Goal: Information Seeking & Learning: Learn about a topic

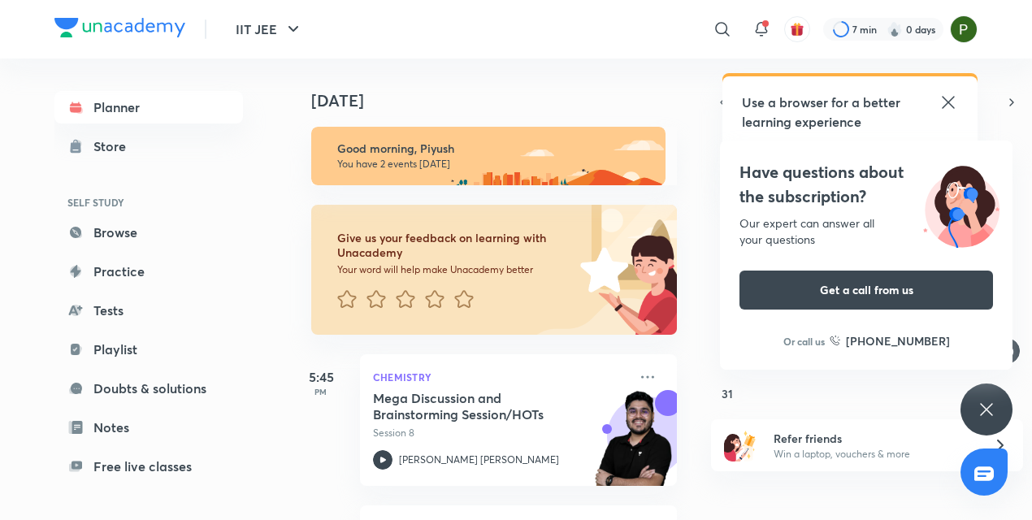
click at [258, 418] on div "Planner Store SELF STUDY Browse Practice Tests Playlist Doubts & solutions Note…" at bounding box center [164, 282] width 221 height 448
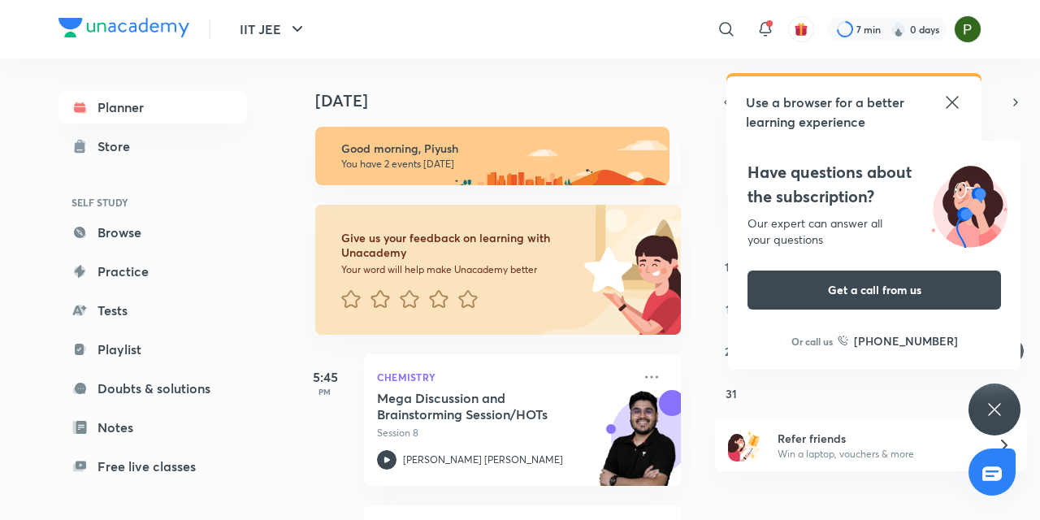
click at [268, 457] on div "Planner Store SELF STUDY Browse Practice Tests Playlist Doubts & solutions Note…" at bounding box center [168, 282] width 221 height 448
click at [1, 466] on div "IIT JEE ​ Use a browser for a better learning experience We recommend using the…" at bounding box center [520, 260] width 1040 height 520
click at [262, 179] on div "Planner Store SELF STUDY Browse Practice Tests Playlist Doubts & solutions Note…" at bounding box center [168, 282] width 221 height 448
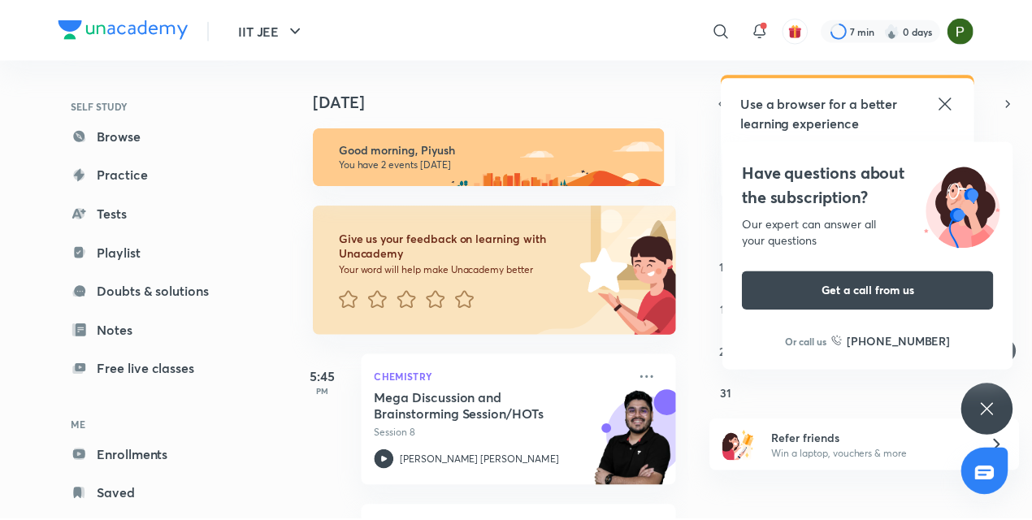
scroll to position [133, 0]
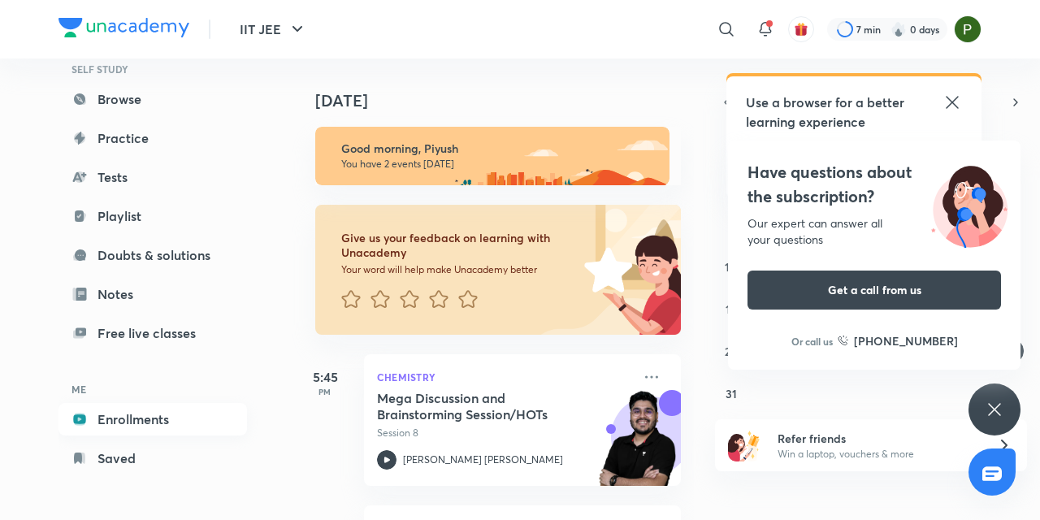
click at [146, 416] on link "Enrollments" at bounding box center [152, 419] width 188 height 32
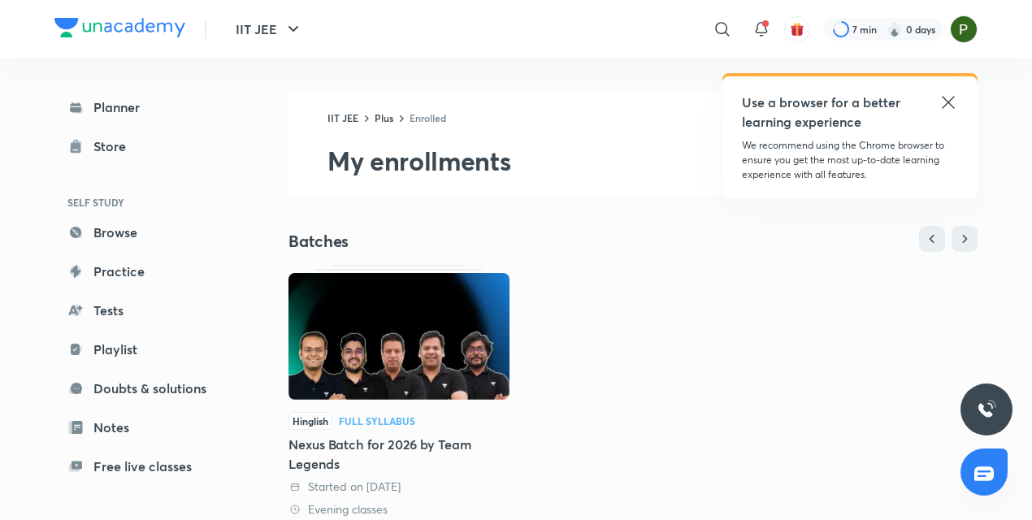
click at [386, 318] on img at bounding box center [398, 336] width 221 height 127
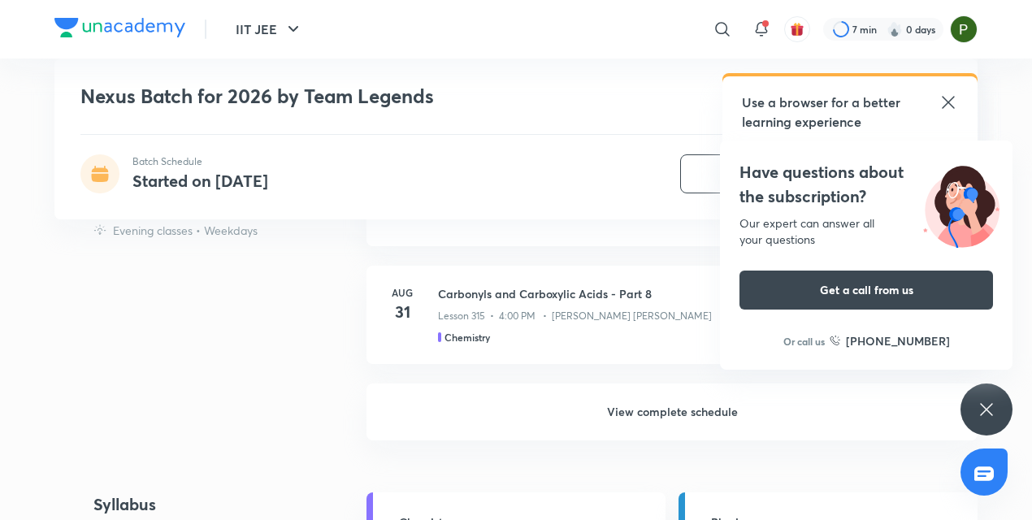
scroll to position [1690, 0]
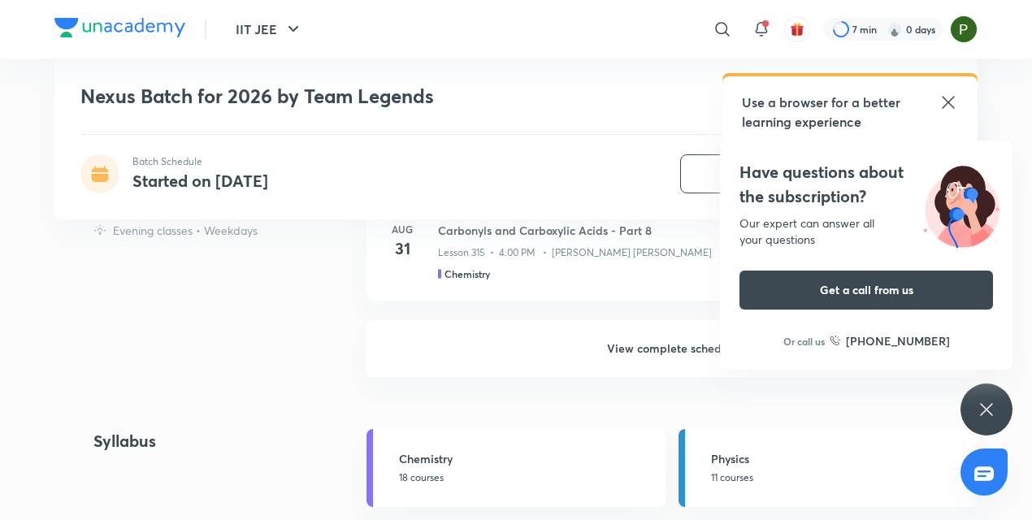
click at [662, 339] on h6 "View complete schedule" at bounding box center [671, 348] width 611 height 57
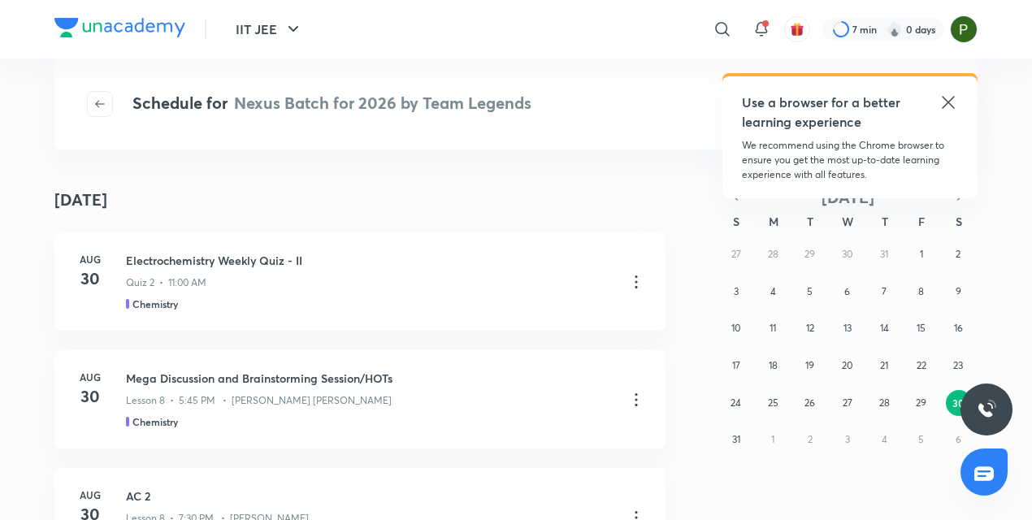
click at [981, 417] on div at bounding box center [986, 409] width 52 height 52
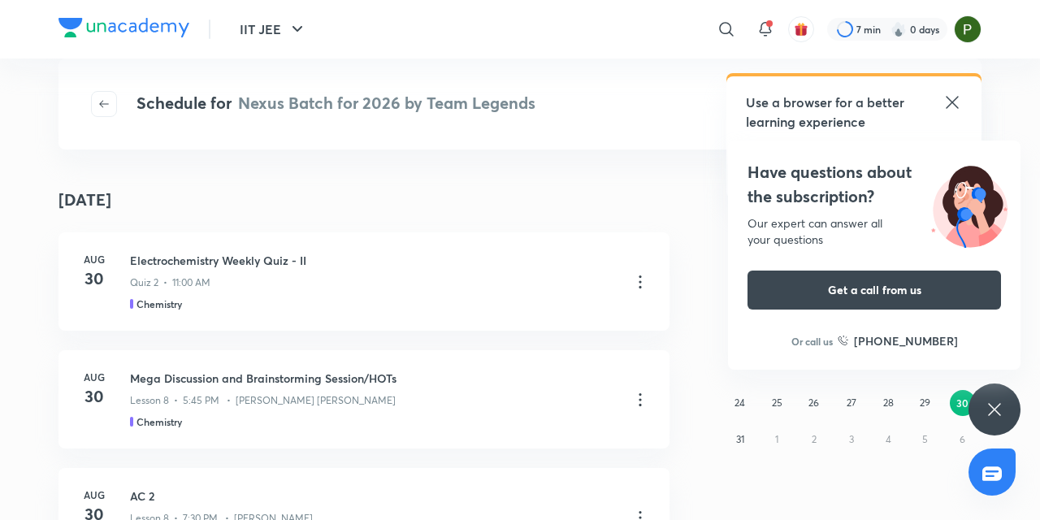
click at [971, 412] on div "Have questions about the subscription? Our expert can answer all your questions…" at bounding box center [994, 409] width 52 height 52
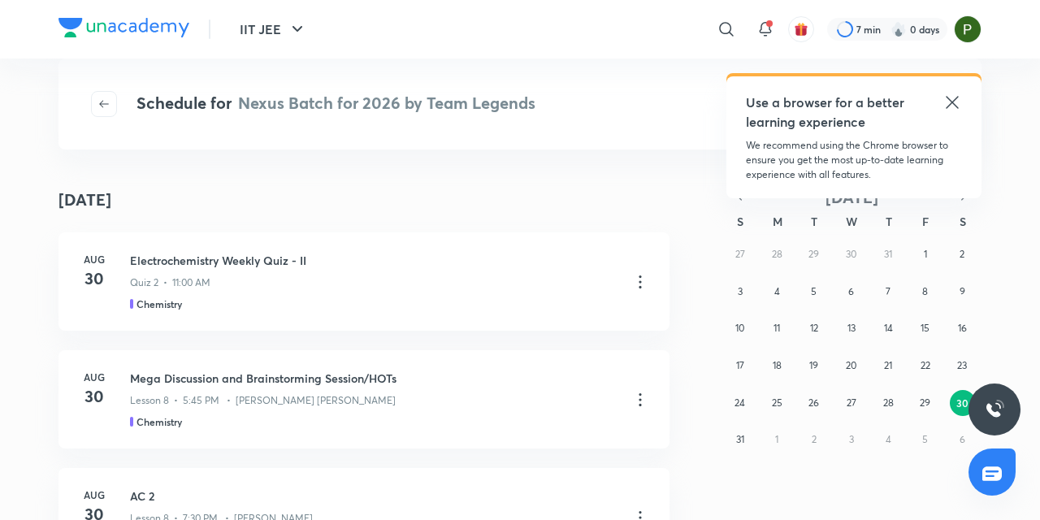
click at [958, 99] on icon at bounding box center [951, 102] width 19 height 19
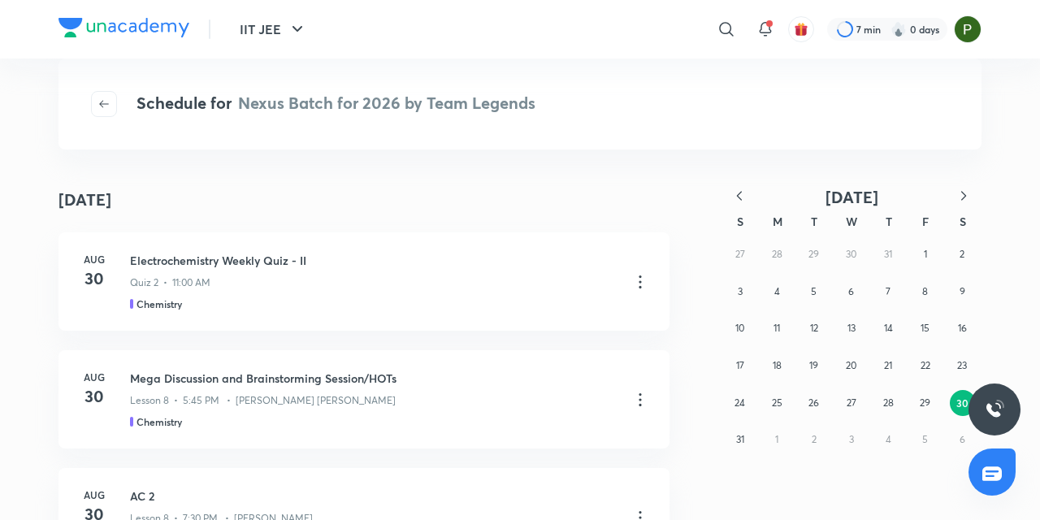
click at [736, 192] on icon "button" at bounding box center [739, 196] width 16 height 16
click at [851, 325] on abbr "16" at bounding box center [850, 328] width 9 height 12
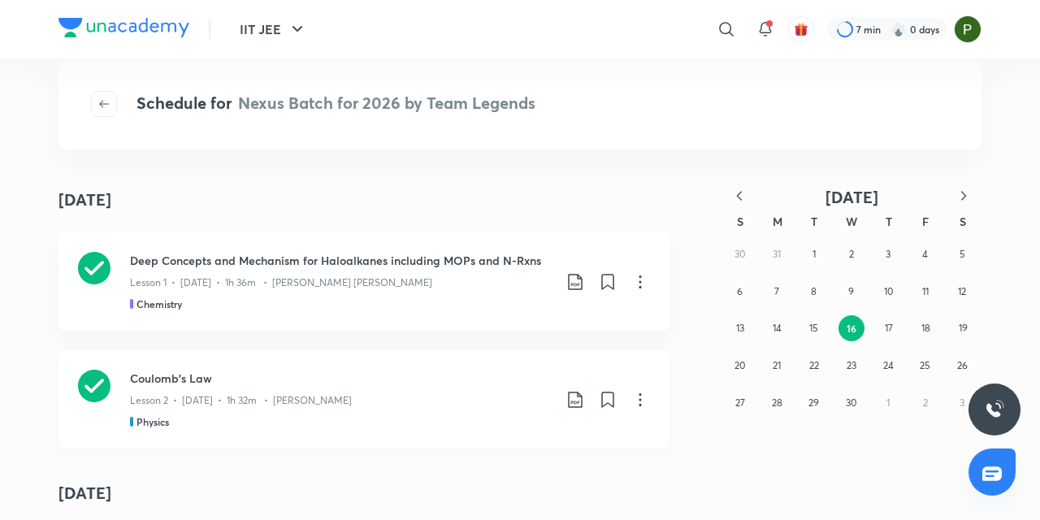
click at [185, 381] on h3 "Coulomb's Law" at bounding box center [341, 378] width 422 height 17
